Goal: Find specific page/section: Find specific page/section

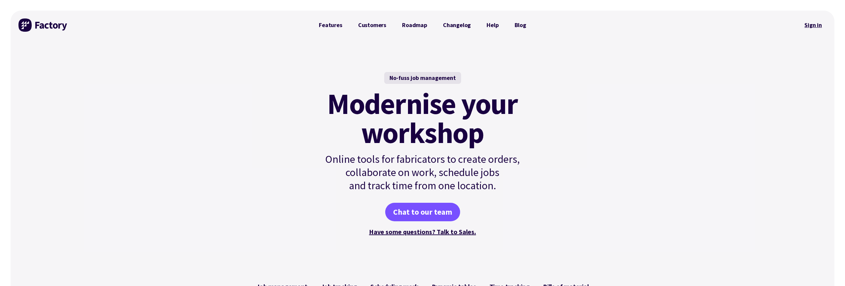
click at [815, 27] on link "Sign in" at bounding box center [813, 25] width 27 height 15
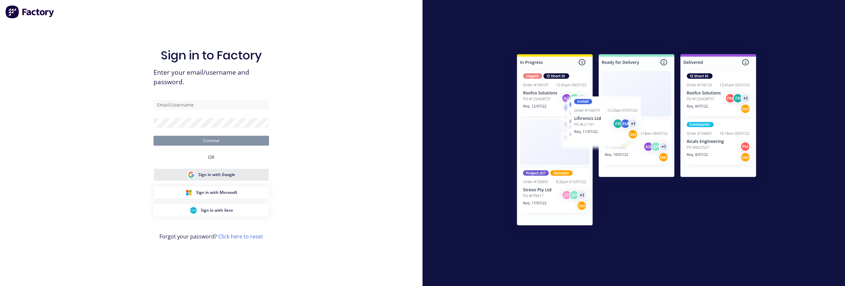
click at [208, 177] on span "Sign in with Google" at bounding box center [216, 175] width 37 height 6
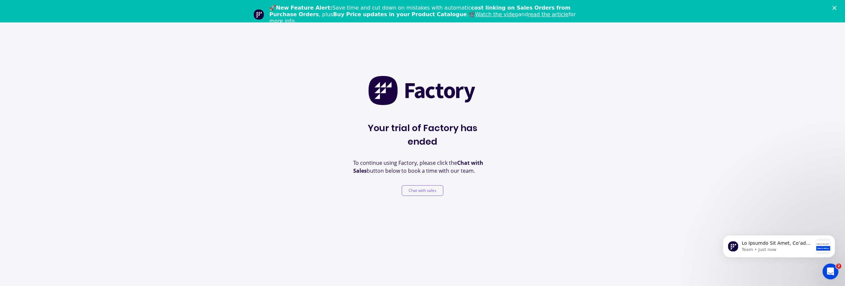
click at [834, 9] on icon "Close" at bounding box center [835, 8] width 4 height 4
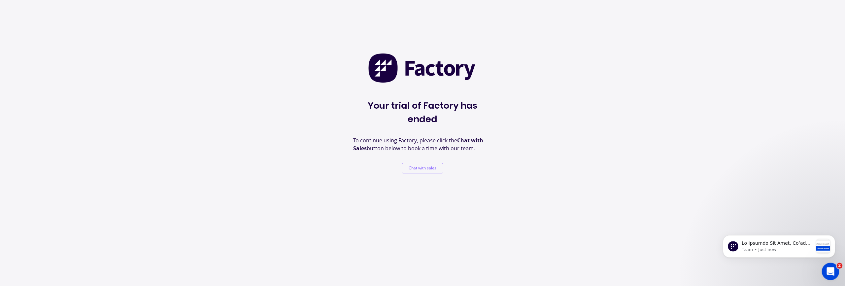
click at [830, 271] on icon "Open Intercom Messenger" at bounding box center [830, 270] width 11 height 11
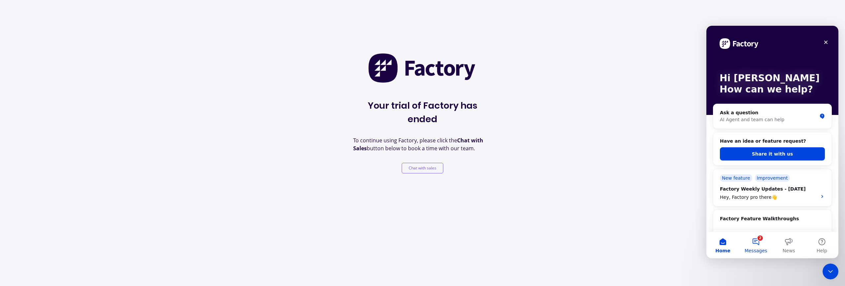
click at [760, 243] on button "2 Messages" at bounding box center [756, 245] width 33 height 26
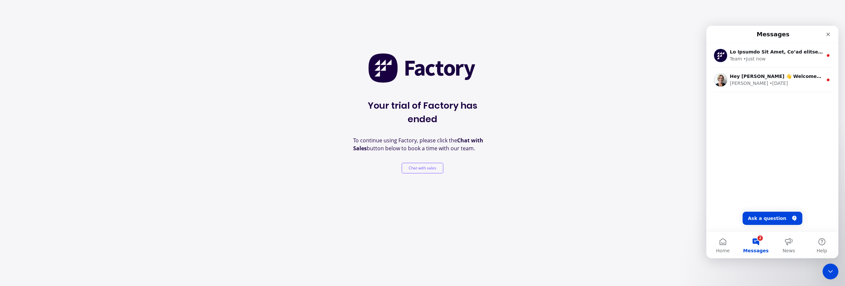
click at [760, 244] on button "2 Messages" at bounding box center [756, 245] width 33 height 26
click at [718, 245] on button "Home" at bounding box center [723, 245] width 33 height 26
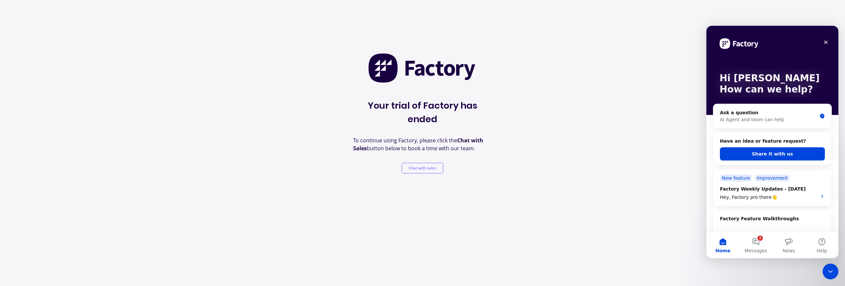
click at [575, 218] on div "Your trial of Factory has ended To continue using Factory, please click the Cha…" at bounding box center [422, 143] width 845 height 286
click at [528, 162] on div "Your trial of Factory has ended To continue using Factory, please click the Cha…" at bounding box center [422, 143] width 845 height 286
click at [550, 85] on div "Your trial of Factory has ended To continue using Factory, please click the Cha…" at bounding box center [422, 143] width 845 height 286
click at [828, 42] on icon "Close" at bounding box center [826, 42] width 5 height 5
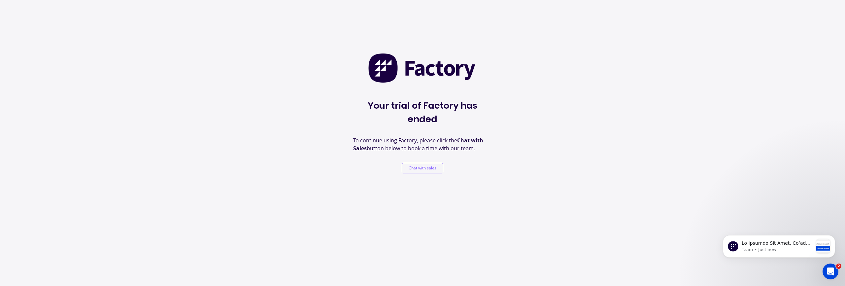
drag, startPoint x: 728, startPoint y: 148, endPoint x: 709, endPoint y: 144, distance: 20.0
click at [728, 147] on div "Your trial of Factory has ended To continue using Factory, please click the Cha…" at bounding box center [422, 143] width 845 height 286
click at [382, 73] on img at bounding box center [423, 68] width 110 height 30
click at [422, 163] on button "Chat with sales" at bounding box center [423, 168] width 42 height 11
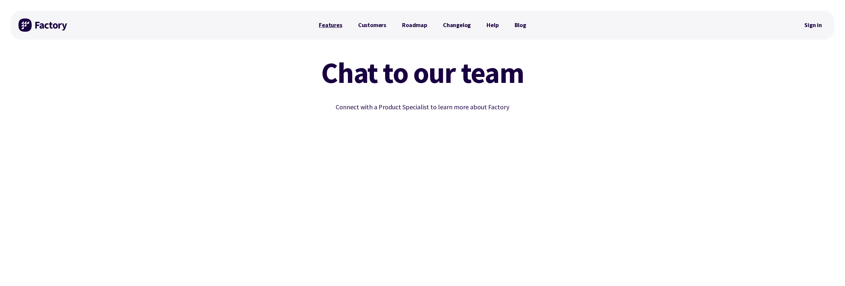
click at [337, 27] on link "Features" at bounding box center [330, 24] width 39 height 13
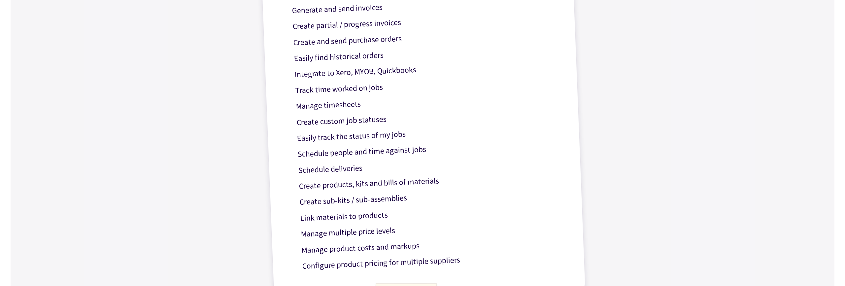
scroll to position [78, 0]
